Goal: Task Accomplishment & Management: Use online tool/utility

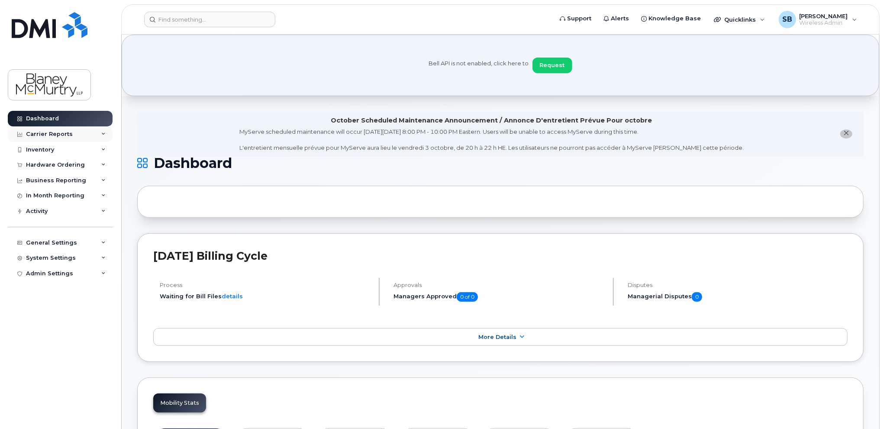
click at [29, 133] on div "Carrier Reports" at bounding box center [49, 134] width 47 height 7
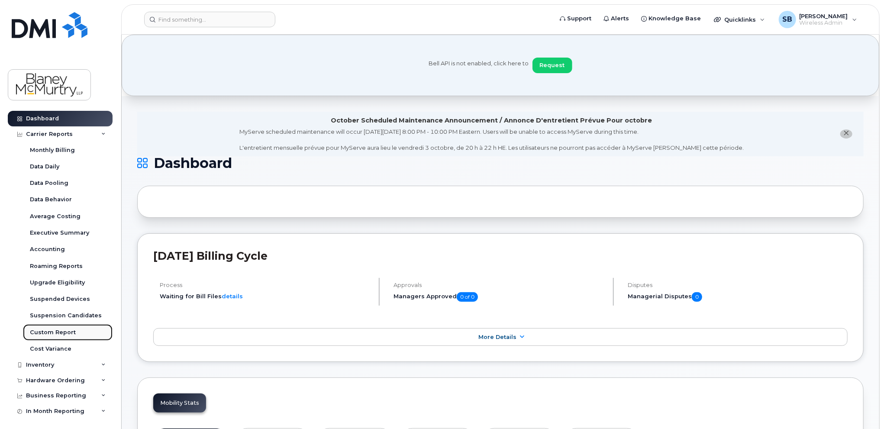
click at [43, 334] on div "Custom Report" at bounding box center [53, 333] width 46 height 8
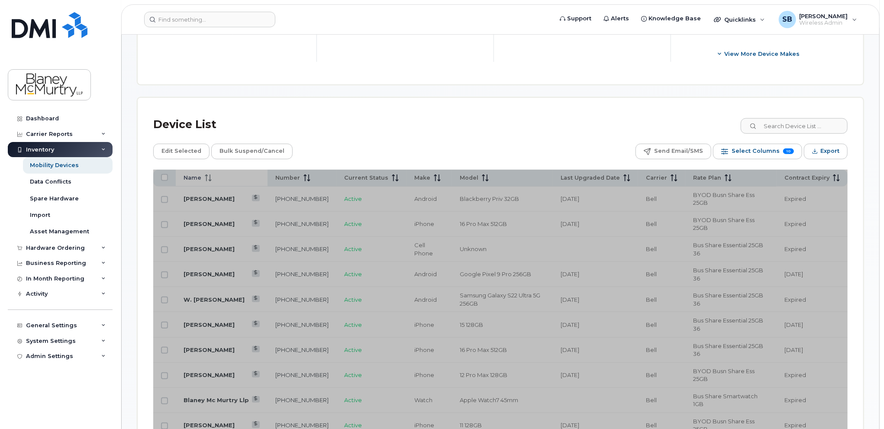
scroll to position [367, 0]
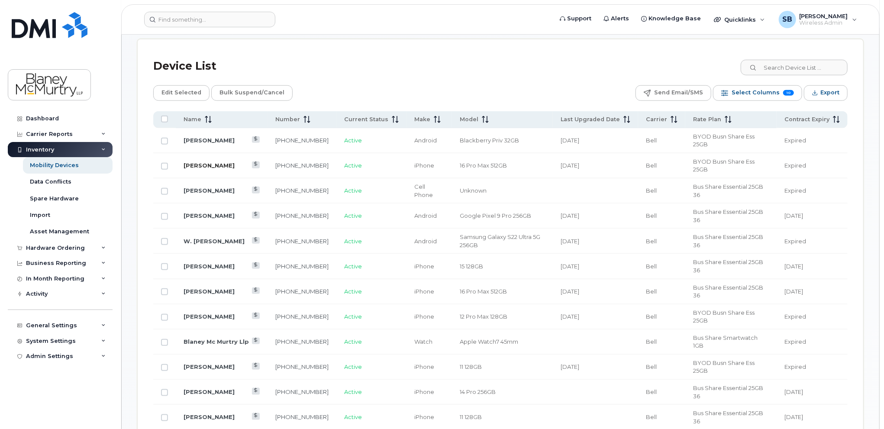
scroll to position [454, 0]
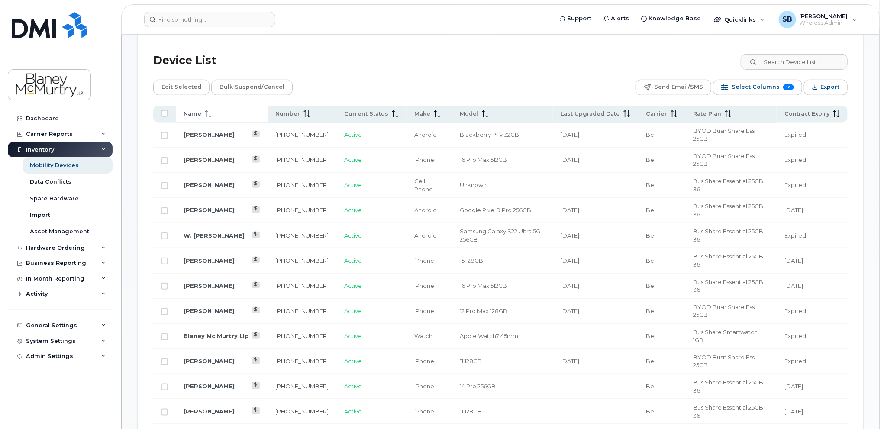
click at [205, 115] on icon at bounding box center [208, 113] width 7 height 7
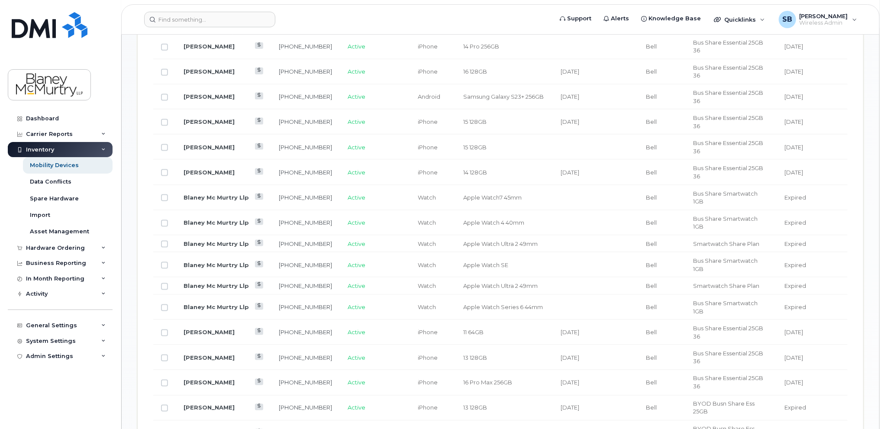
scroll to position [757, 0]
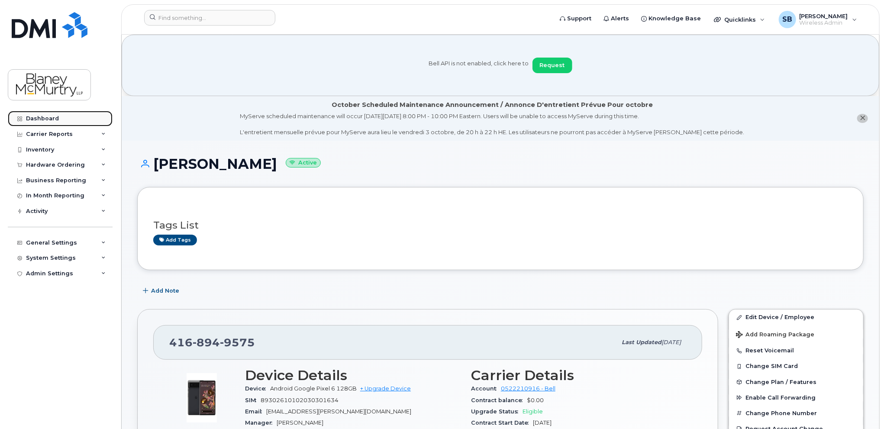
click at [47, 119] on div "Dashboard" at bounding box center [42, 118] width 33 height 7
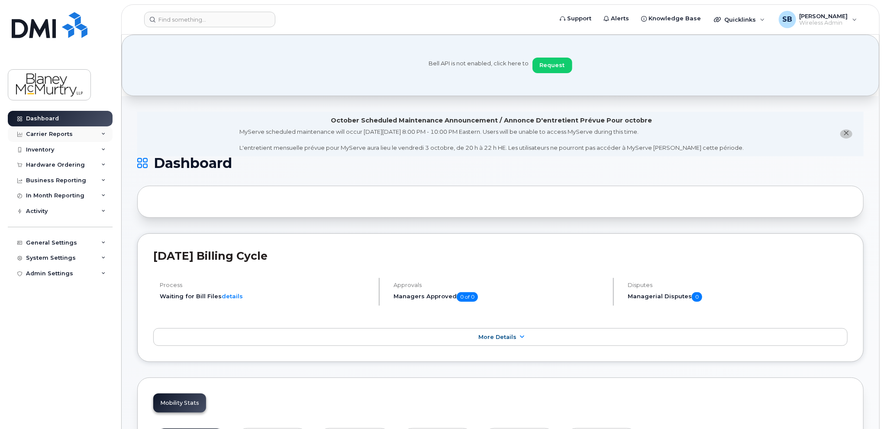
click at [45, 134] on div "Carrier Reports" at bounding box center [49, 134] width 47 height 7
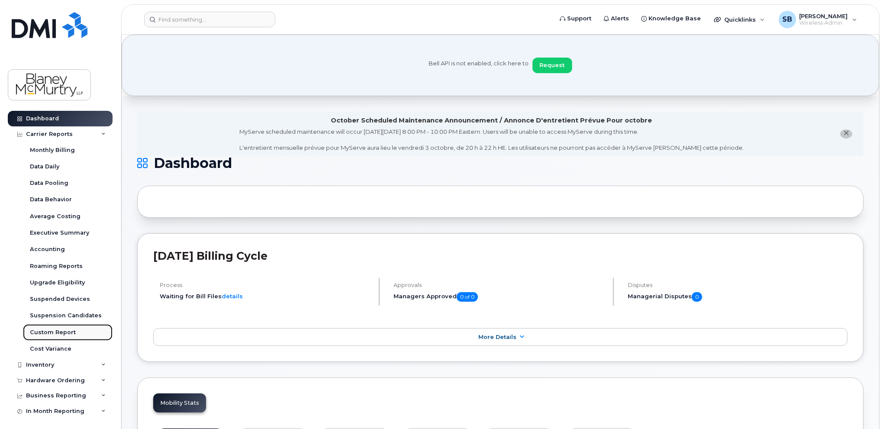
click at [64, 329] on div "Custom Report" at bounding box center [53, 333] width 46 height 8
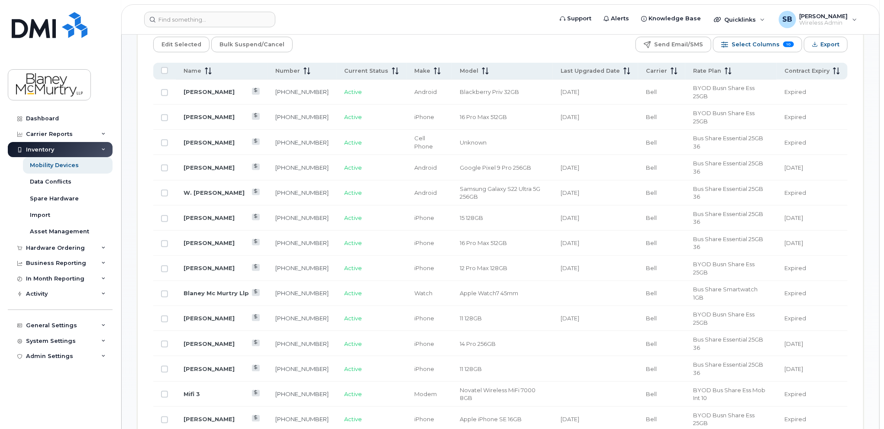
scroll to position [520, 0]
click at [211, 74] on th "Name" at bounding box center [222, 70] width 92 height 17
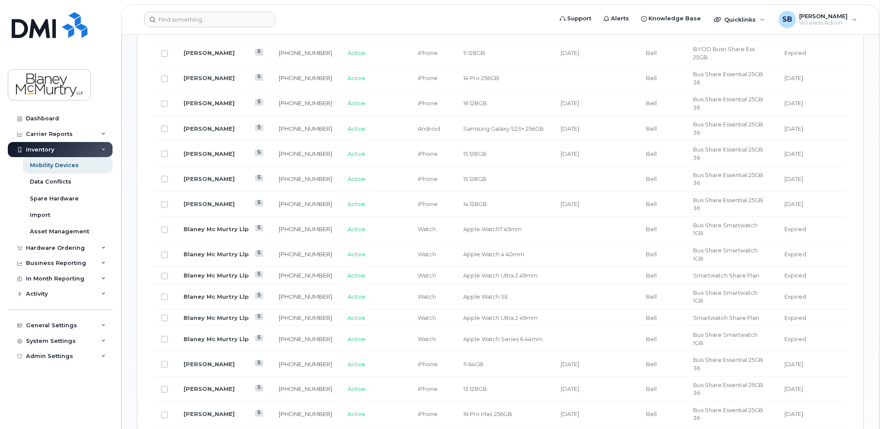
scroll to position [736, 0]
